Goal: Transaction & Acquisition: Purchase product/service

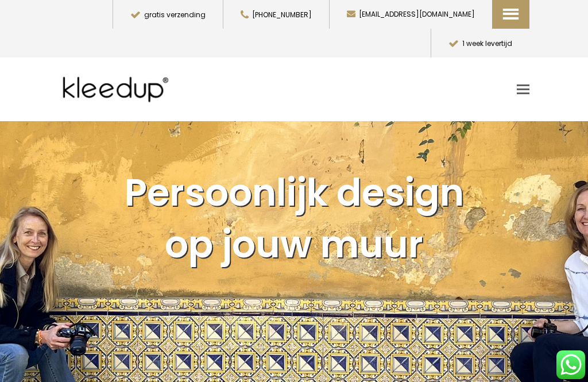
click at [523, 81] on link "Toggle mobile menu" at bounding box center [522, 89] width 13 height 17
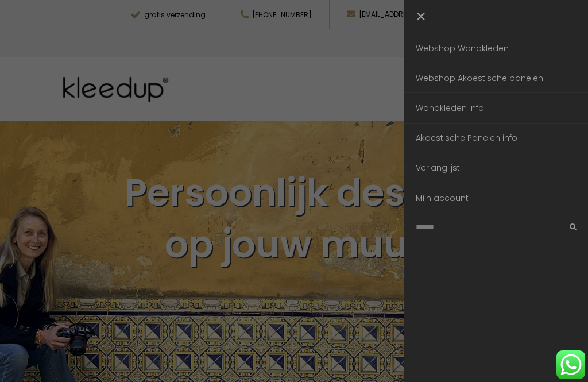
click at [483, 51] on link "Webshop Wandkleden" at bounding box center [496, 47] width 184 height 29
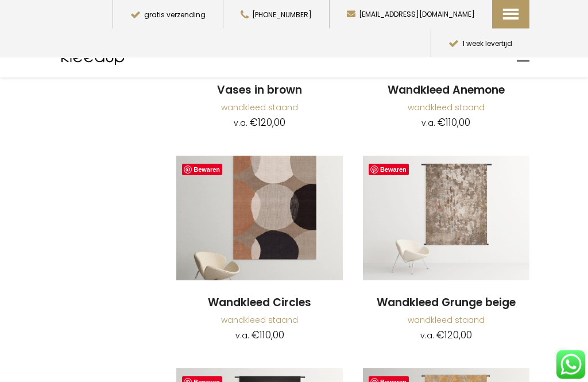
scroll to position [2736, 0]
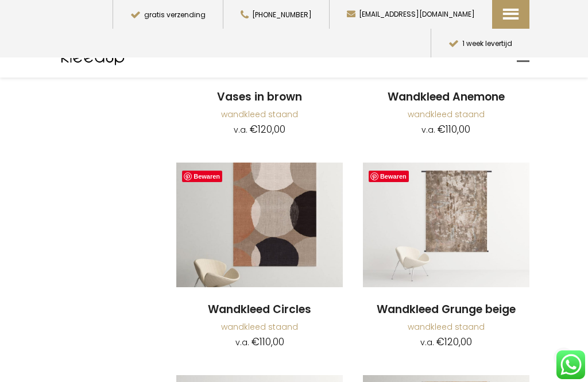
click at [290, 215] on img at bounding box center [259, 224] width 166 height 125
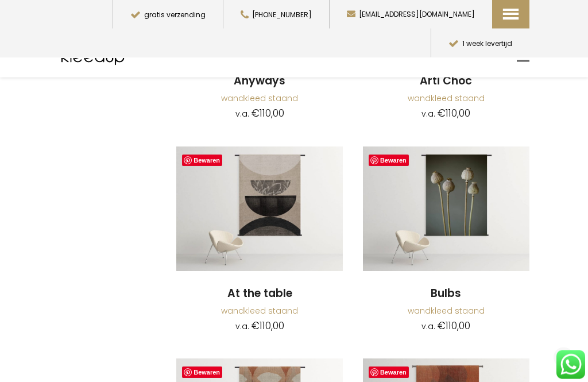
scroll to position [419, 0]
click at [288, 233] on img at bounding box center [259, 208] width 166 height 125
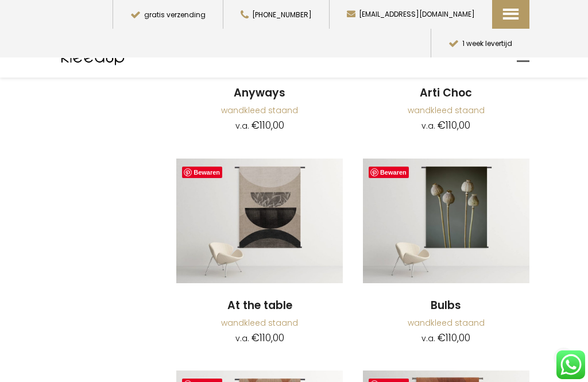
click at [283, 230] on img at bounding box center [259, 220] width 166 height 125
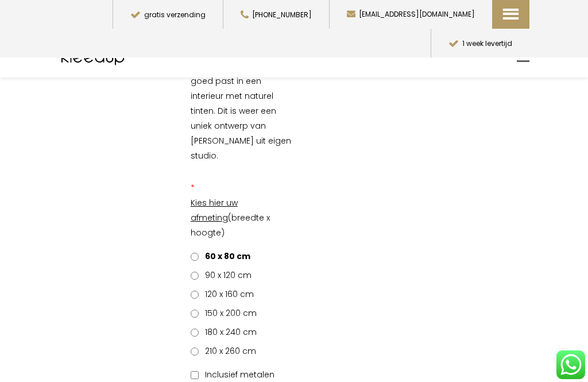
scroll to position [196, 0]
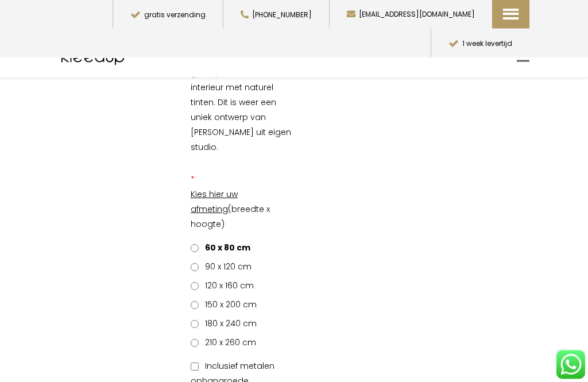
click at [230, 280] on span "120 x 160 cm" at bounding box center [227, 285] width 53 height 11
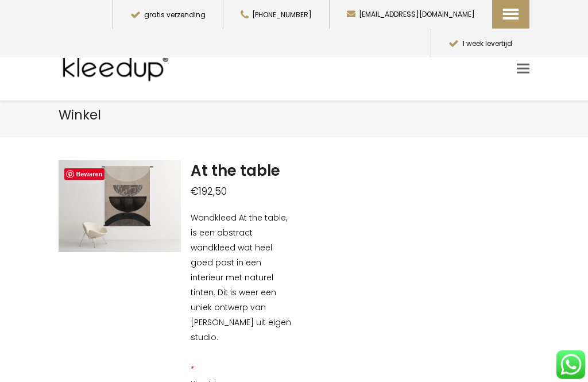
scroll to position [13, 0]
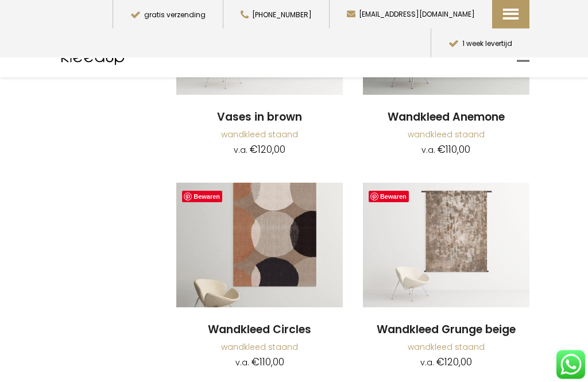
scroll to position [2717, 0]
click at [269, 231] on img at bounding box center [259, 244] width 166 height 125
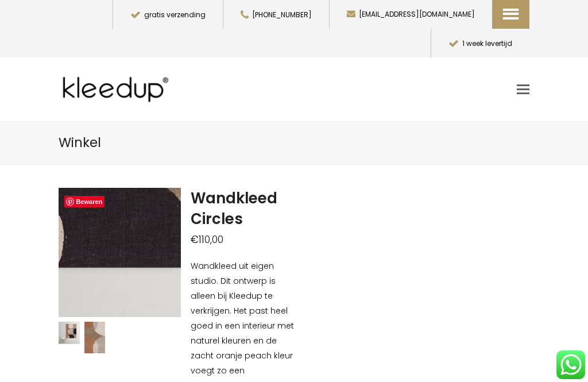
click at [139, 269] on img at bounding box center [60, 124] width 574 height 607
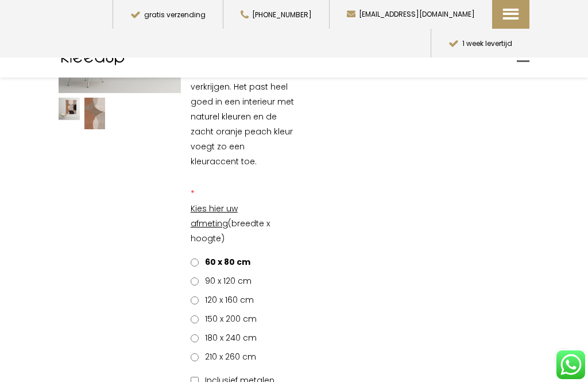
scroll to position [204, 0]
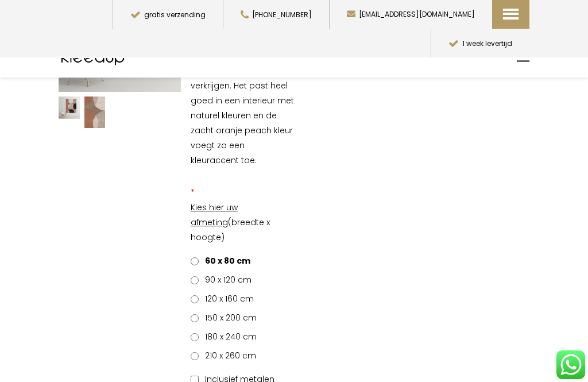
click at [240, 291] on label "120 x 160 cm" at bounding box center [222, 298] width 63 height 15
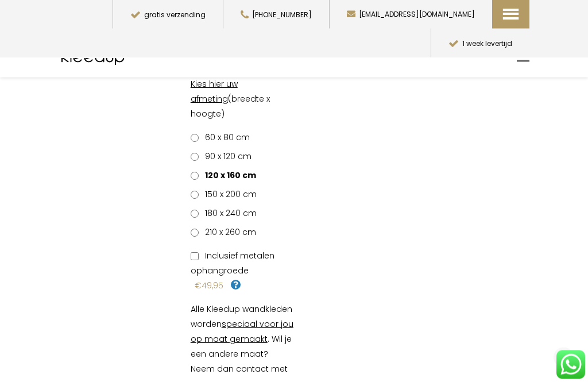
scroll to position [326, 0]
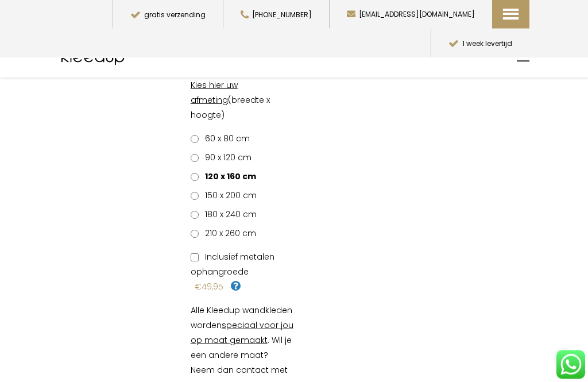
click at [224, 133] on span "60 x 80 cm" at bounding box center [225, 138] width 49 height 11
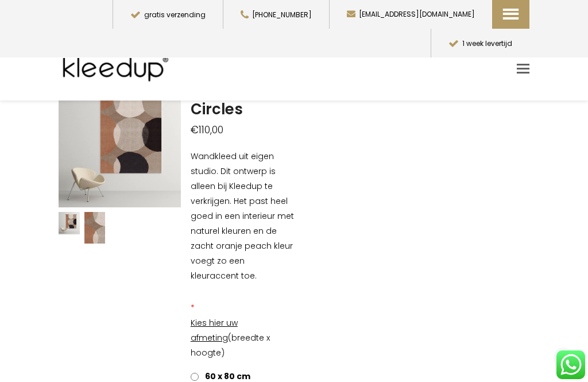
scroll to position [0, 0]
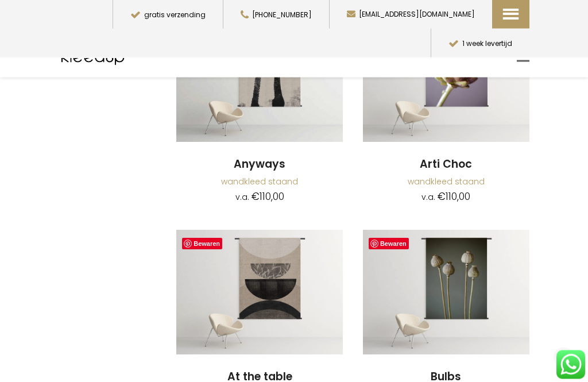
scroll to position [336, 0]
click at [291, 276] on img at bounding box center [259, 292] width 166 height 125
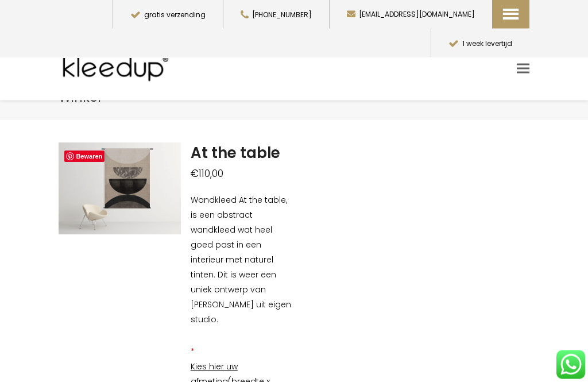
scroll to position [22, 0]
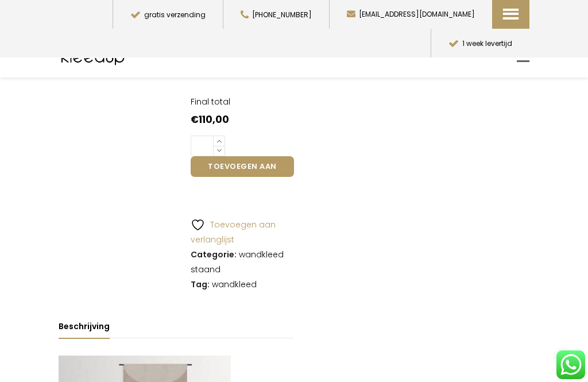
scroll to position [725, 0]
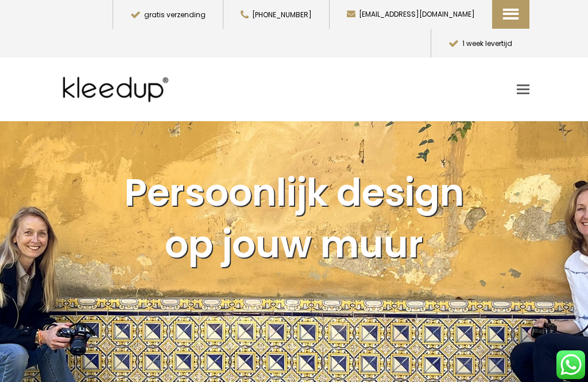
click at [520, 81] on link "Toggle mobile menu" at bounding box center [522, 89] width 13 height 17
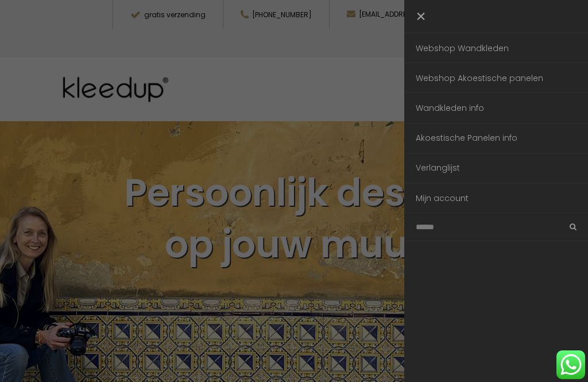
click at [474, 80] on link "Webshop Akoestische panelen" at bounding box center [496, 77] width 184 height 29
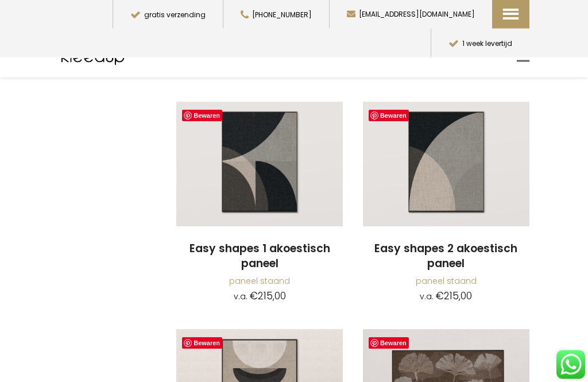
scroll to position [706, 0]
click at [288, 160] on img at bounding box center [259, 164] width 166 height 125
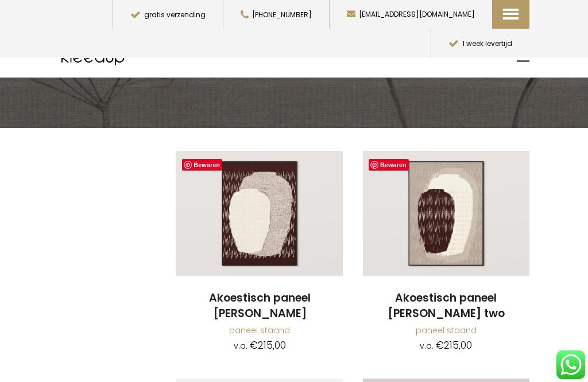
scroll to position [203, 0]
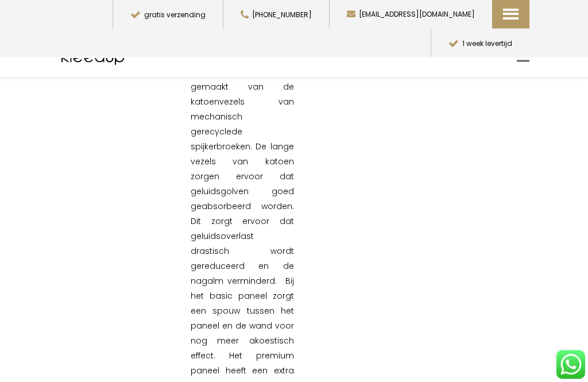
scroll to position [1140, 0]
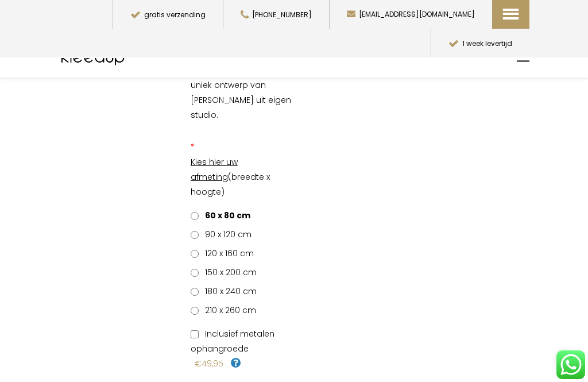
scroll to position [228, 0]
click at [232, 229] on span "90 x 120 cm" at bounding box center [226, 234] width 51 height 11
click at [235, 247] on span "120 x 160 cm" at bounding box center [227, 252] width 53 height 11
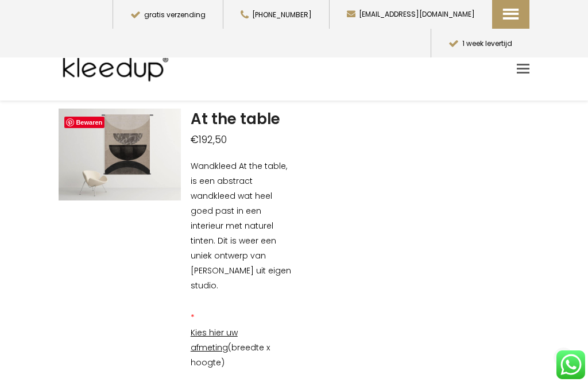
scroll to position [0, 0]
